Goal: Transaction & Acquisition: Purchase product/service

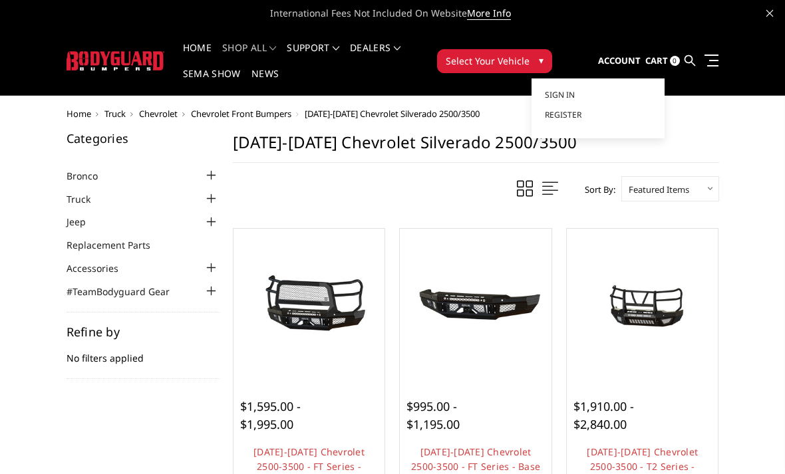
click at [280, 113] on span "Chevrolet Front Bumpers" at bounding box center [241, 114] width 100 height 12
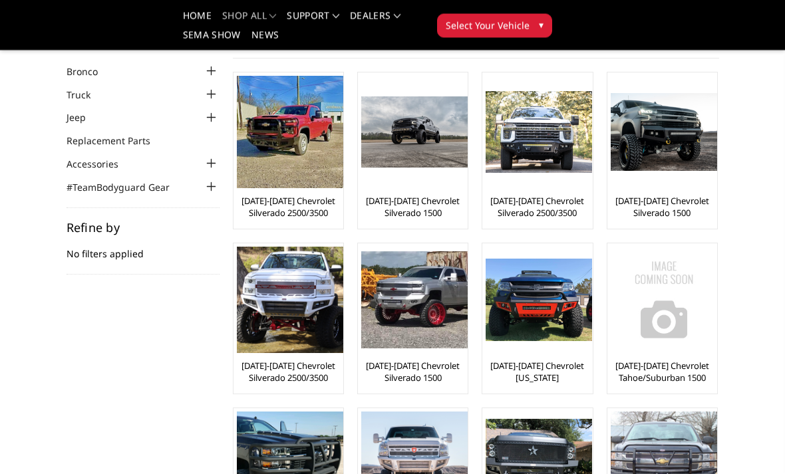
scroll to position [65, 0]
click at [319, 373] on link "[DATE]-[DATE] Chevrolet Silverado 2500/3500" at bounding box center [288, 372] width 103 height 24
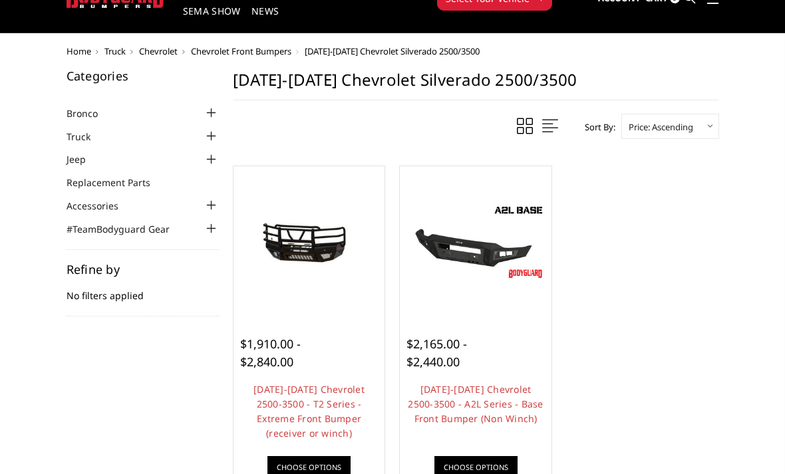
scroll to position [63, 0]
click at [336, 305] on div at bounding box center [309, 242] width 145 height 145
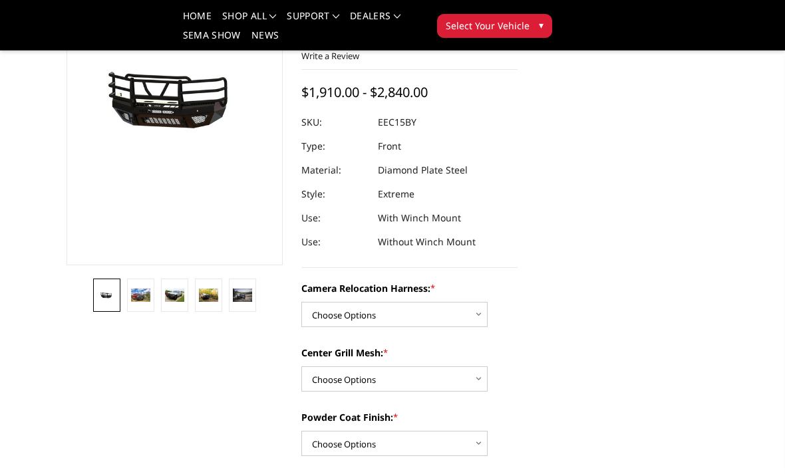
click at [139, 298] on img at bounding box center [140, 295] width 19 height 13
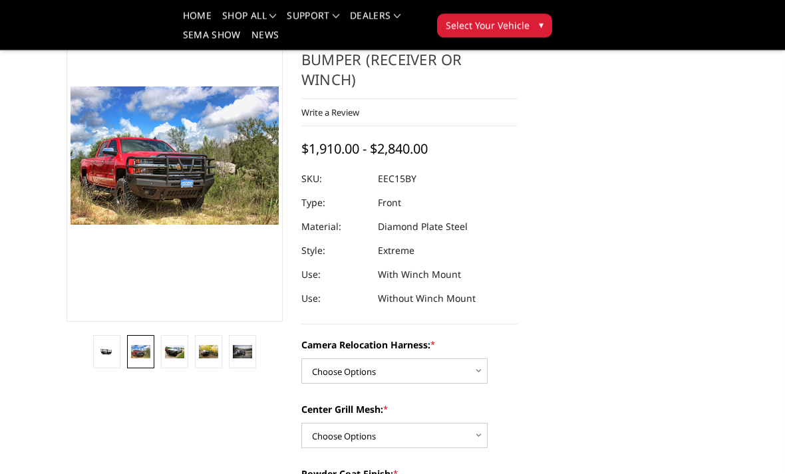
scroll to position [112, 0]
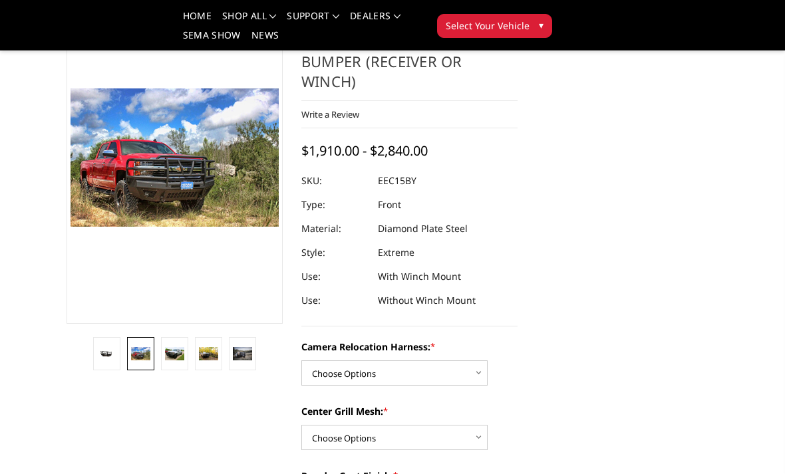
click at [176, 350] on img at bounding box center [174, 354] width 19 height 14
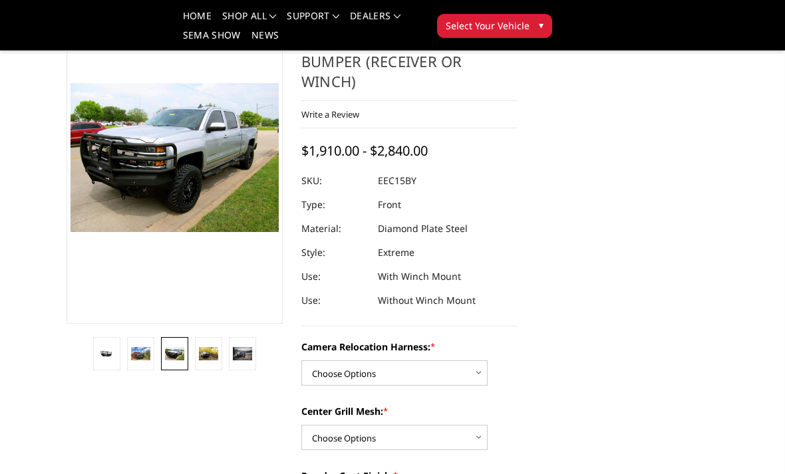
click at [215, 354] on img at bounding box center [208, 353] width 19 height 13
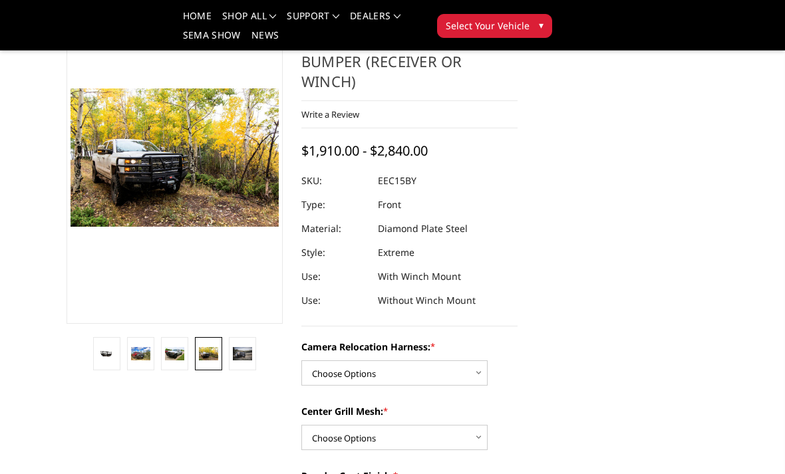
click at [248, 358] on img at bounding box center [242, 353] width 19 height 13
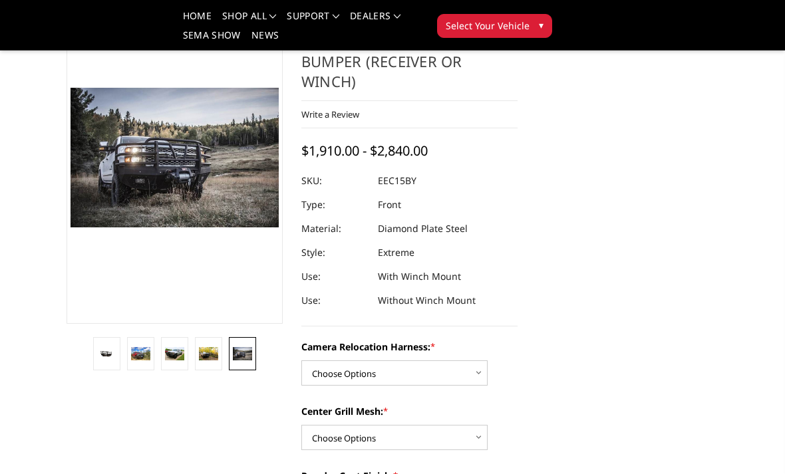
click at [218, 351] on img at bounding box center [208, 353] width 19 height 13
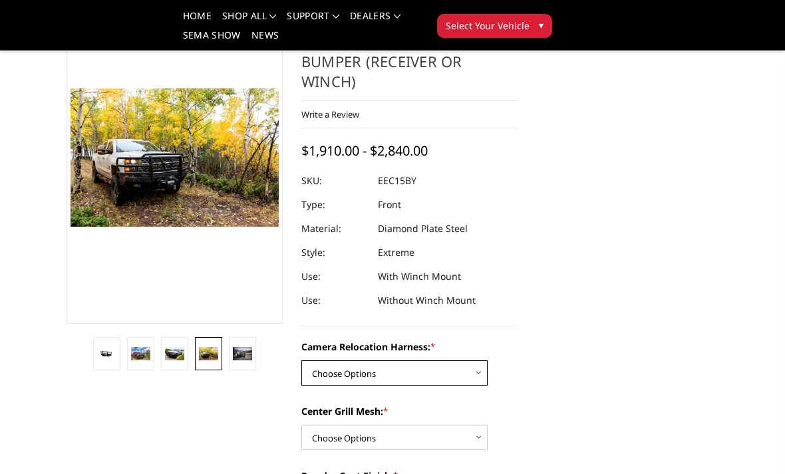
click at [462, 361] on select "Choose Options Without camera harness With camera harness" at bounding box center [394, 373] width 186 height 25
select select "3809"
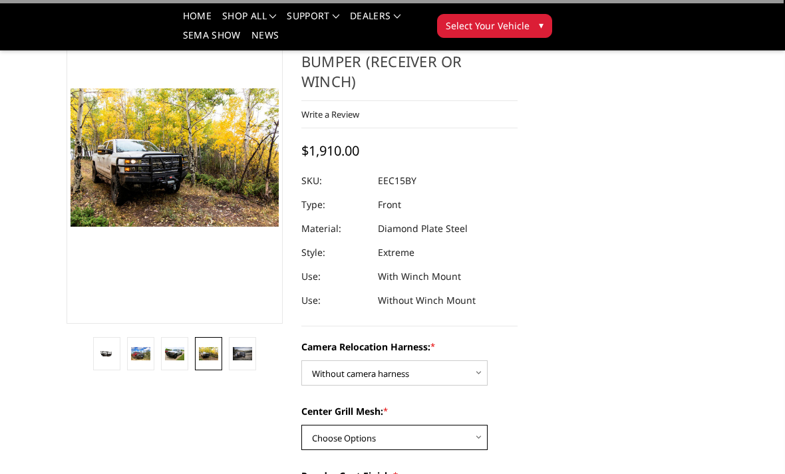
click at [457, 425] on select "Choose Options Without expanded metal With expanded metal" at bounding box center [394, 437] width 186 height 25
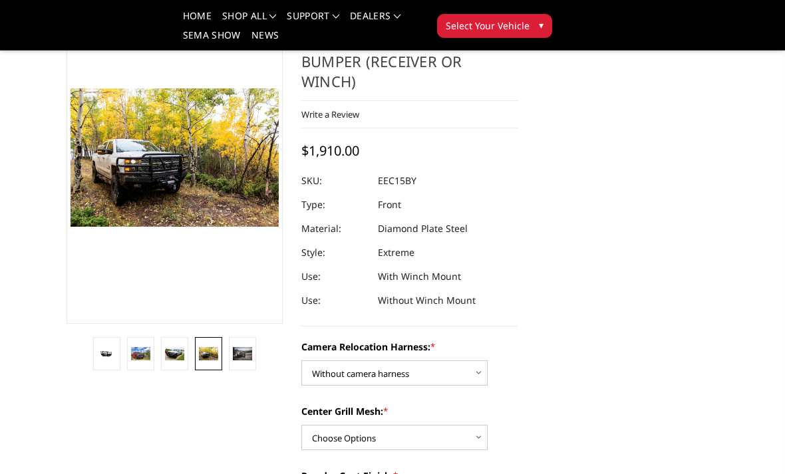
click at [100, 352] on img at bounding box center [106, 354] width 19 height 10
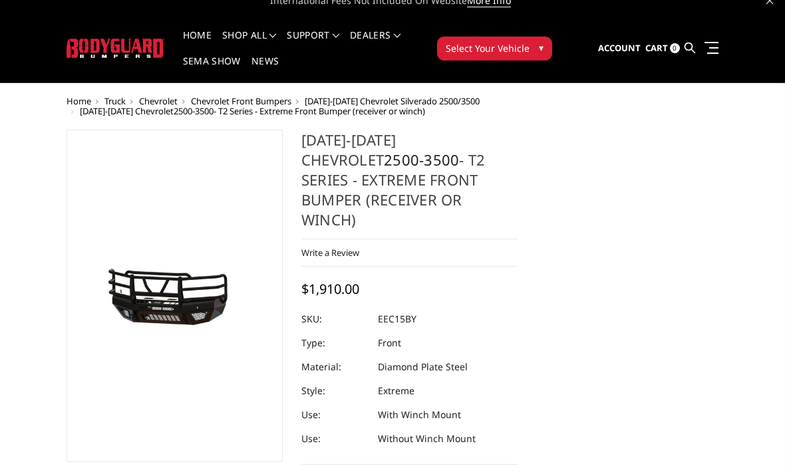
scroll to position [0, 0]
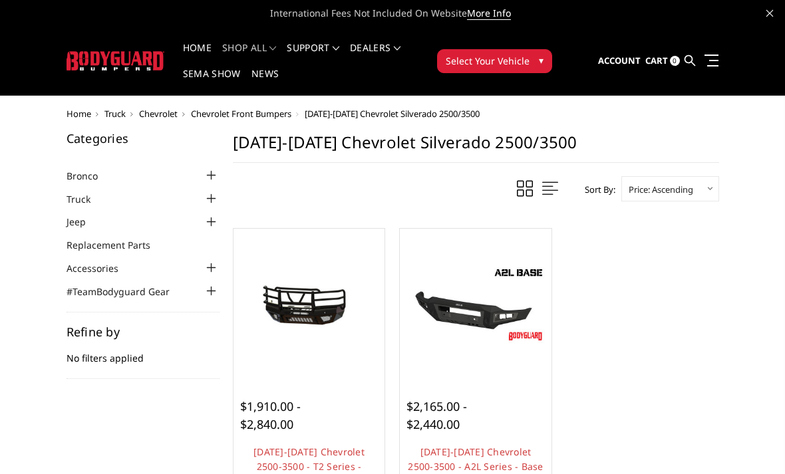
scroll to position [105, 0]
